Goal: Information Seeking & Learning: Compare options

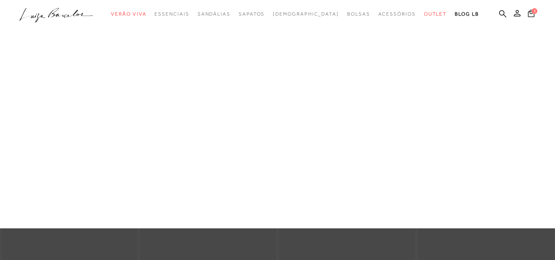
click at [0, 0] on link "Salto Baixo" at bounding box center [0, 0] width 0 height 0
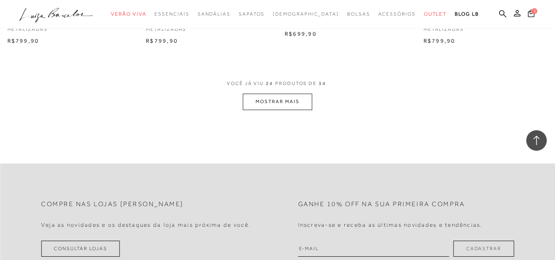
scroll to position [1602, 0]
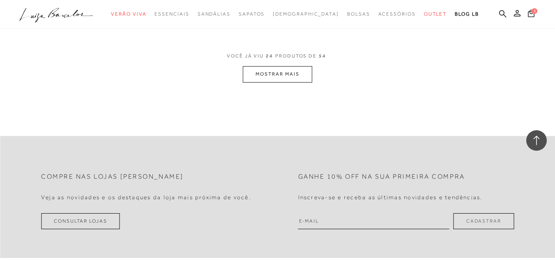
click at [268, 69] on button "MOSTRAR MAIS" at bounding box center [277, 74] width 69 height 16
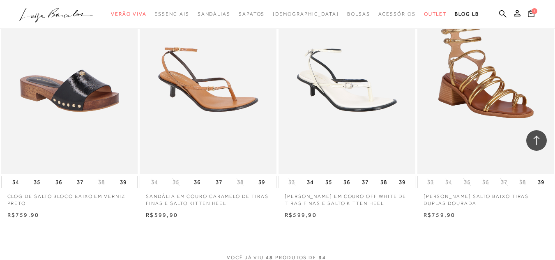
scroll to position [3079, 0]
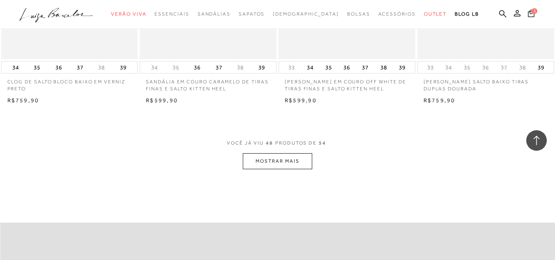
click at [291, 153] on button "MOSTRAR MAIS" at bounding box center [277, 161] width 69 height 16
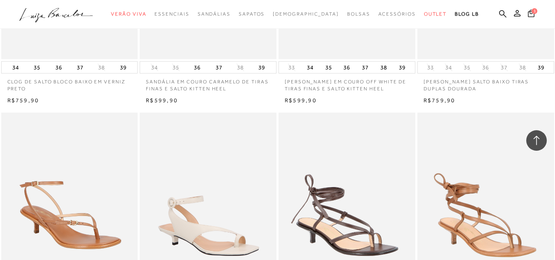
scroll to position [3041, 0]
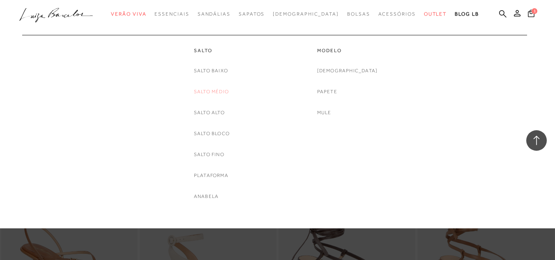
click at [219, 93] on link "Salto Médio" at bounding box center [211, 91] width 35 height 9
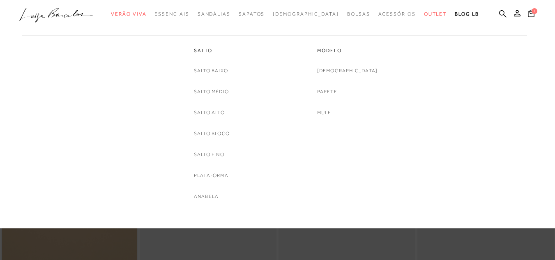
click at [218, 133] on link "Salto Bloco" at bounding box center [212, 133] width 36 height 9
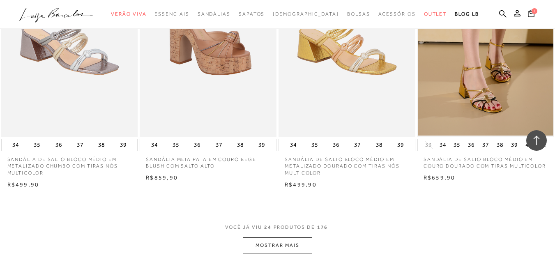
scroll to position [1455, 0]
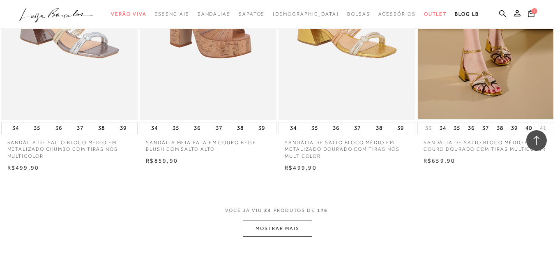
click at [284, 220] on button "MOSTRAR MAIS" at bounding box center [277, 228] width 69 height 16
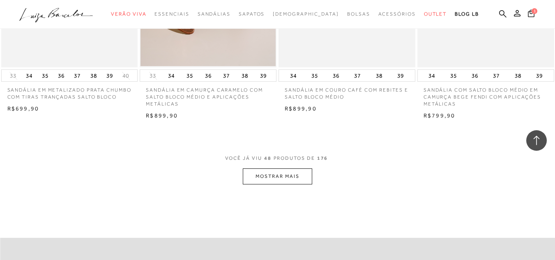
scroll to position [3115, 0]
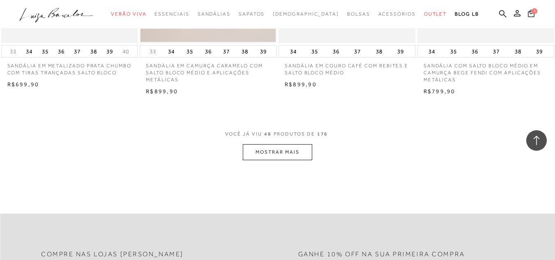
click at [282, 144] on button "MOSTRAR MAIS" at bounding box center [277, 152] width 69 height 16
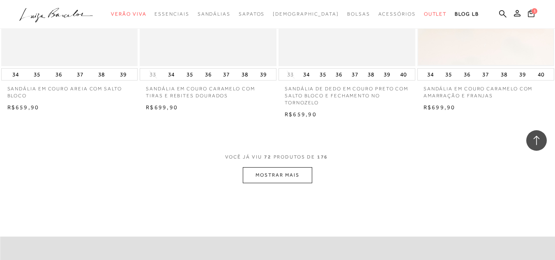
scroll to position [4720, 0]
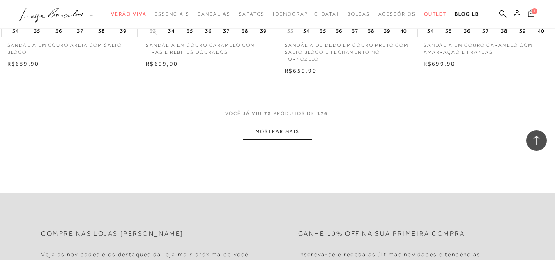
click at [271, 124] on button "MOSTRAR MAIS" at bounding box center [277, 132] width 69 height 16
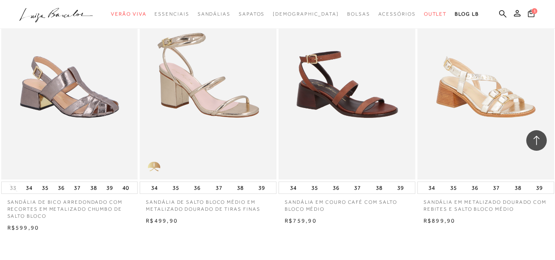
scroll to position [6334, 0]
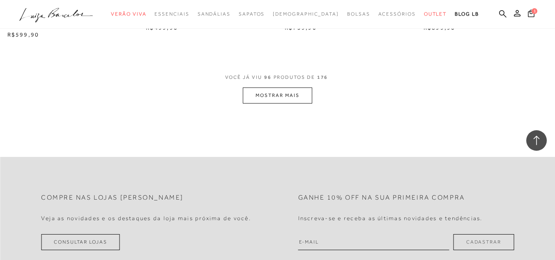
click at [280, 87] on button "MOSTRAR MAIS" at bounding box center [277, 95] width 69 height 16
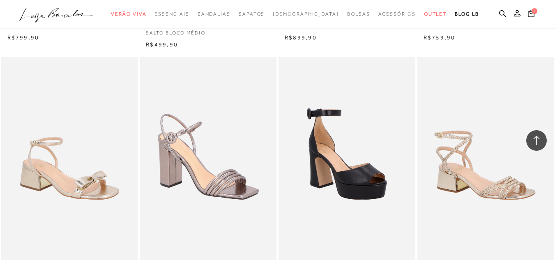
scroll to position [7748, 0]
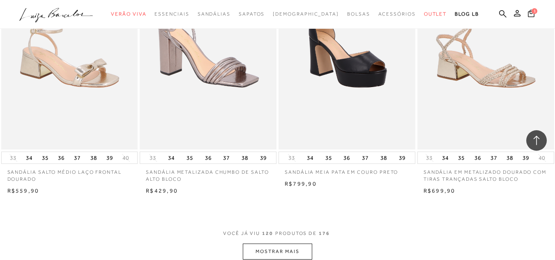
click at [271, 243] on button "MOSTRAR MAIS" at bounding box center [277, 251] width 69 height 16
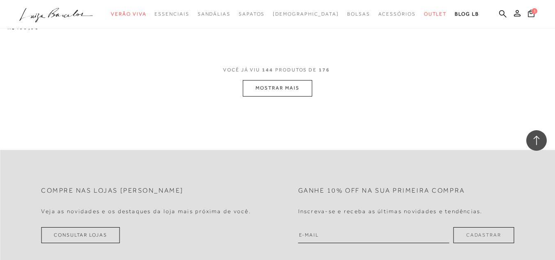
scroll to position [9499, 0]
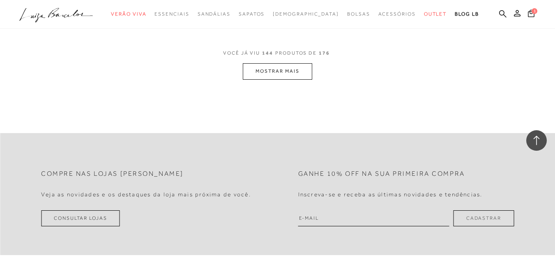
click at [269, 69] on button "MOSTRAR MAIS" at bounding box center [277, 71] width 69 height 16
